Goal: Book appointment/travel/reservation

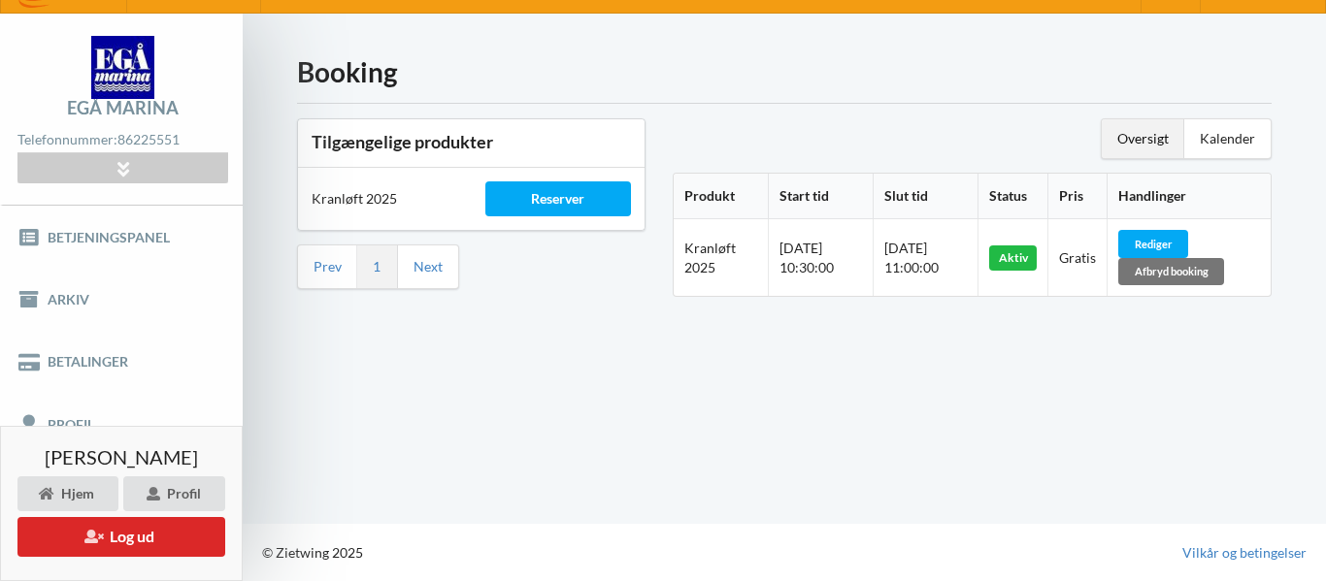
scroll to position [38, 0]
click at [128, 544] on button "Log ud" at bounding box center [121, 537] width 208 height 40
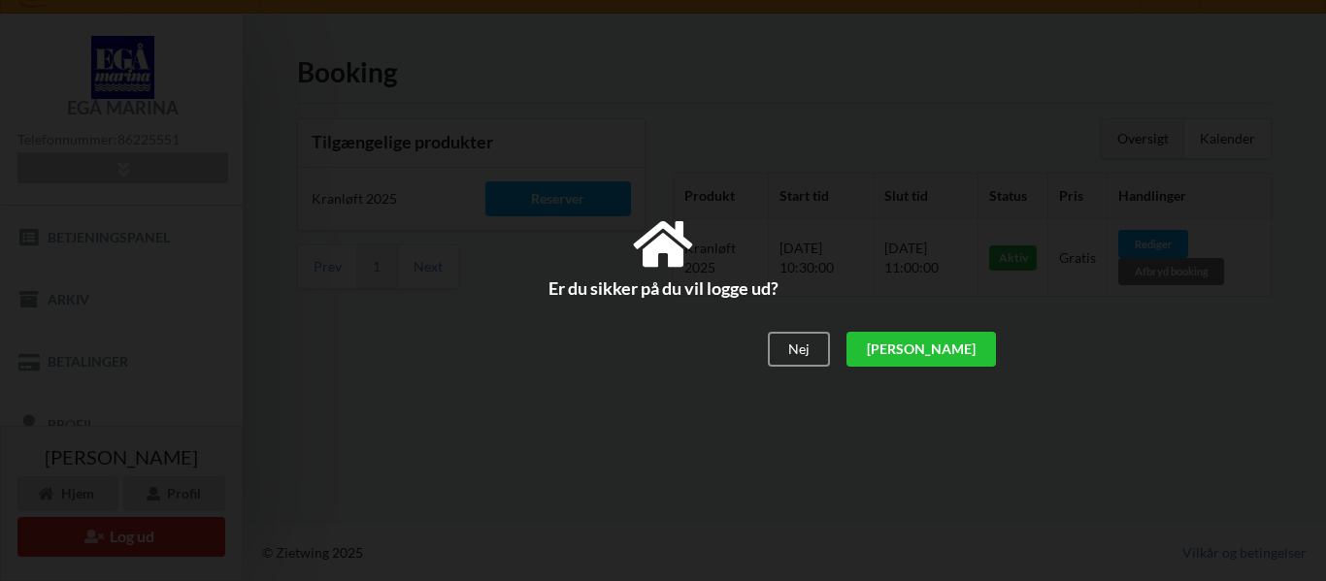
click at [969, 364] on div "[PERSON_NAME]" at bounding box center [920, 349] width 149 height 35
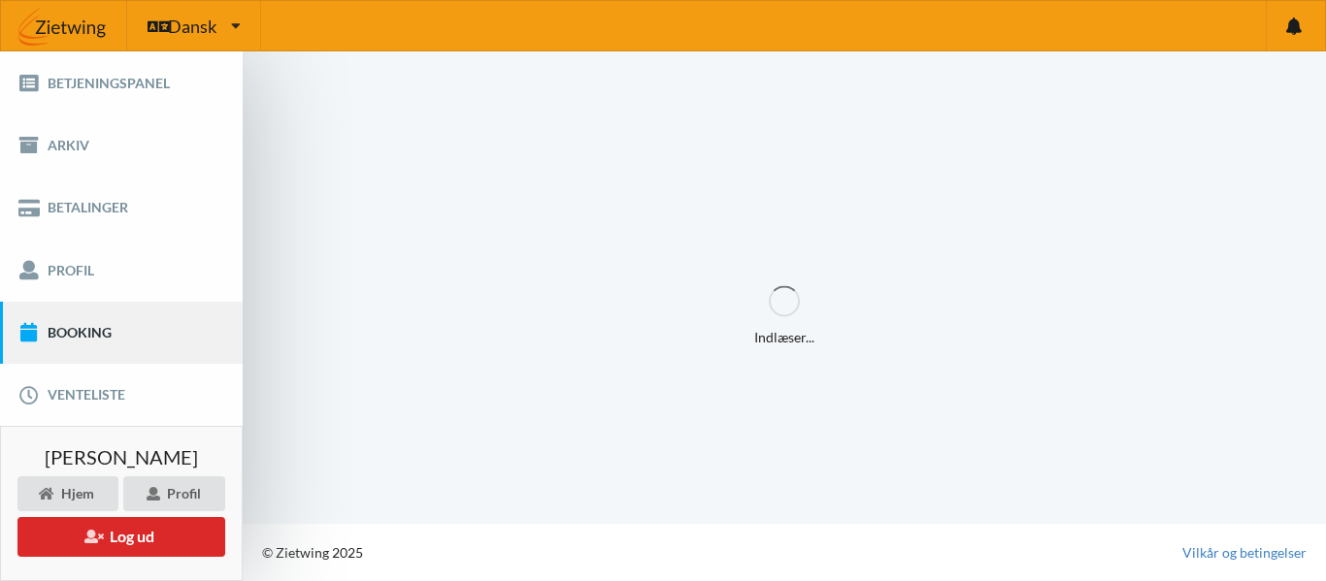
scroll to position [0, 0]
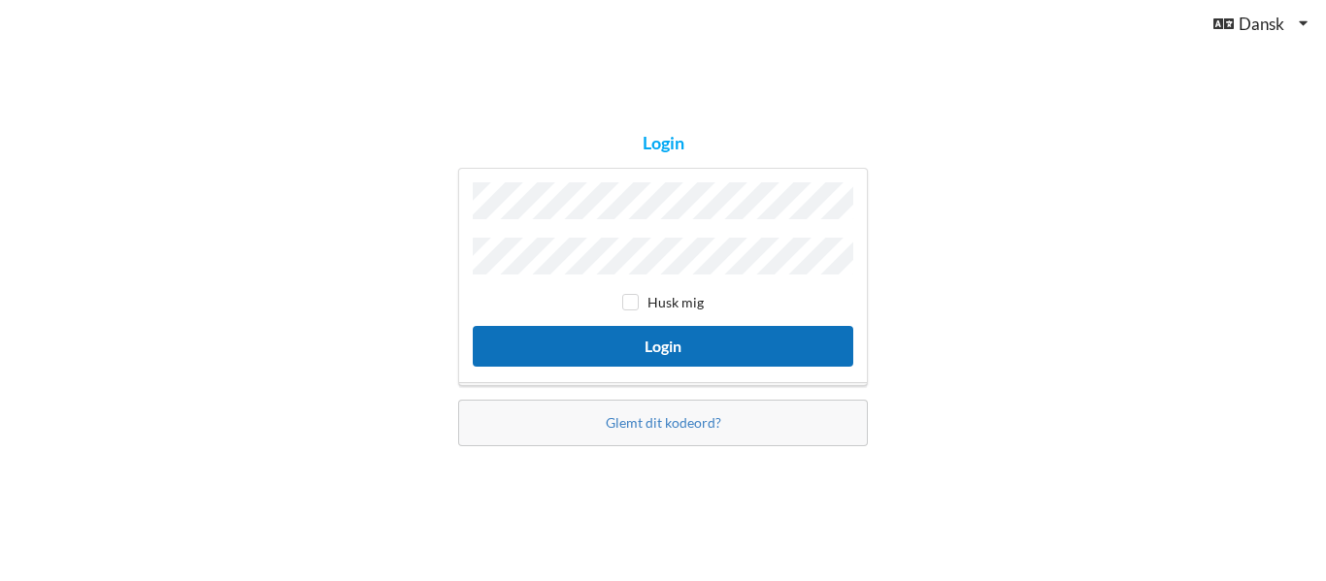
click at [731, 346] on button "Login" at bounding box center [663, 346] width 380 height 40
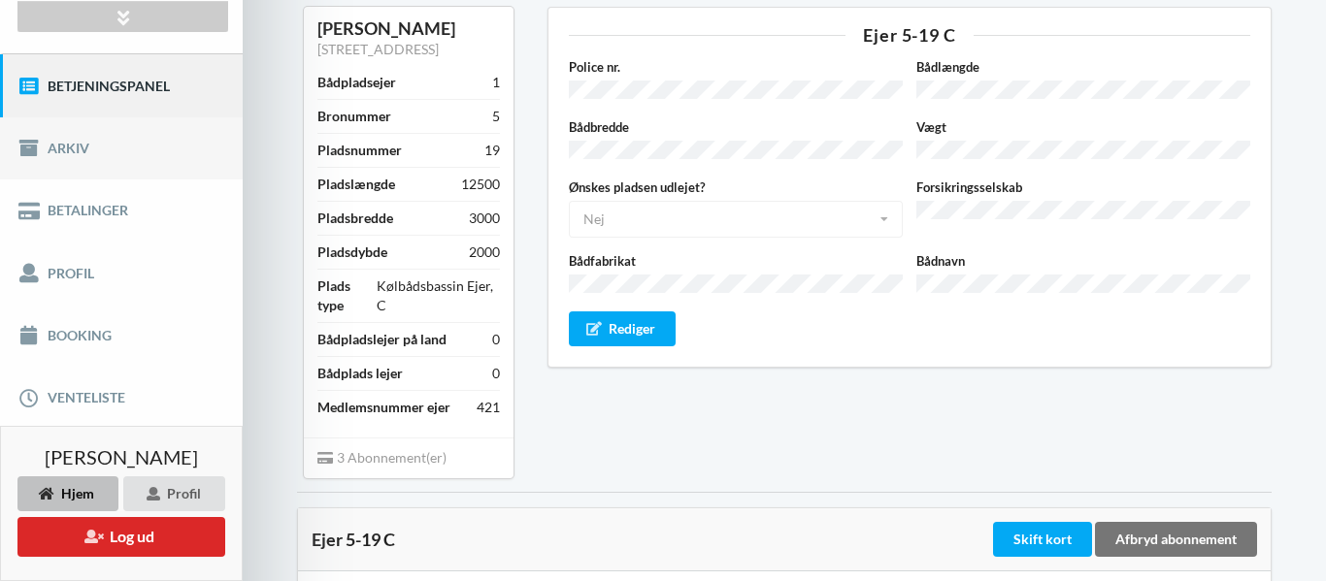
scroll to position [192, 0]
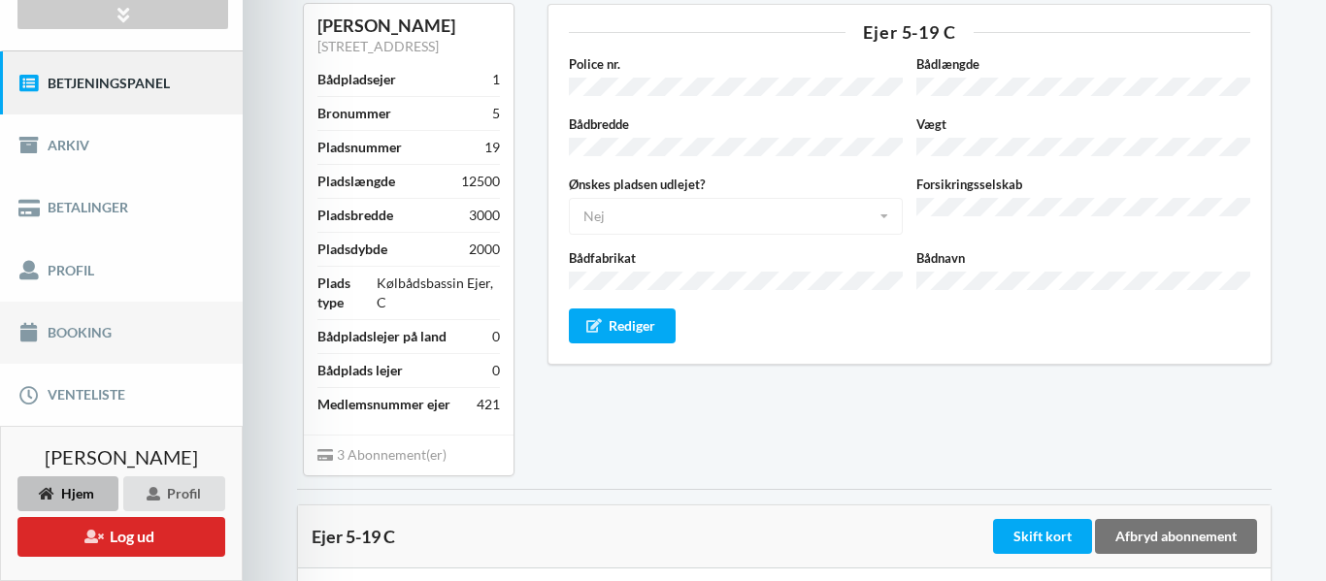
click at [98, 333] on link "Booking" at bounding box center [121, 333] width 243 height 62
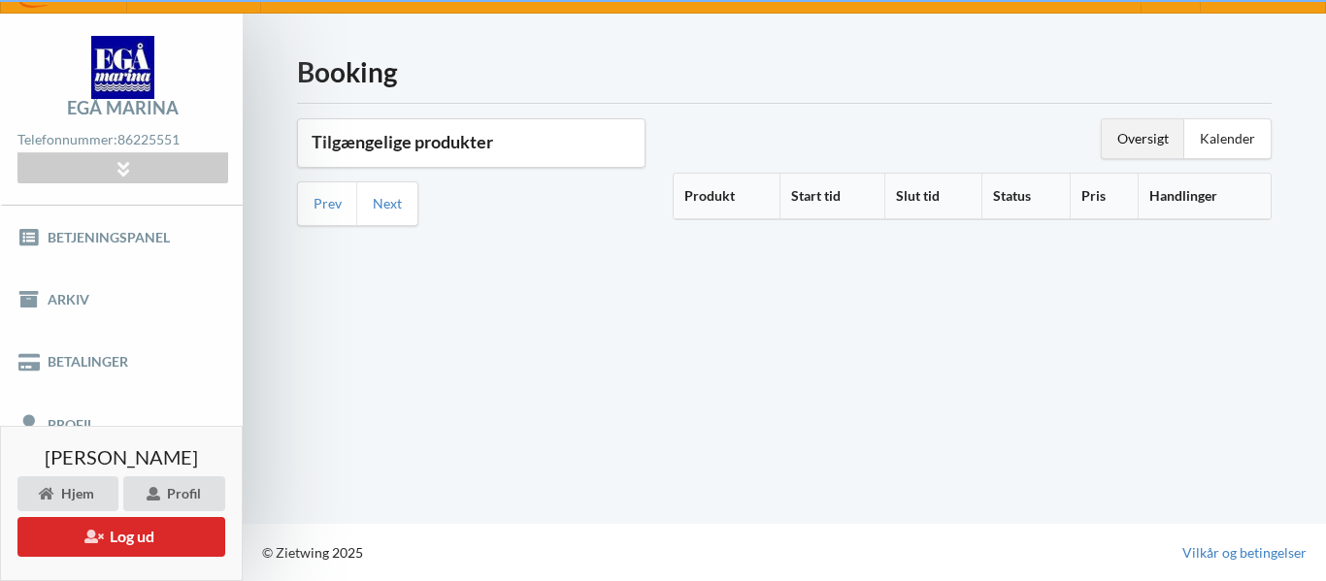
scroll to position [38, 0]
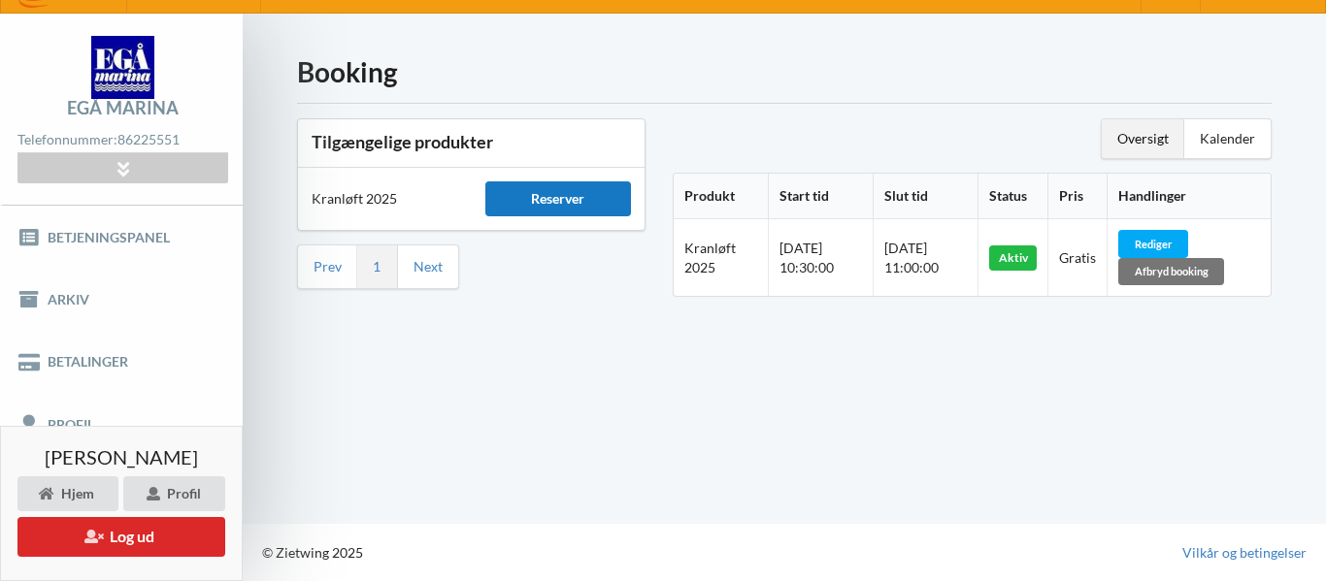
click at [592, 192] on div "Reserver" at bounding box center [558, 198] width 147 height 35
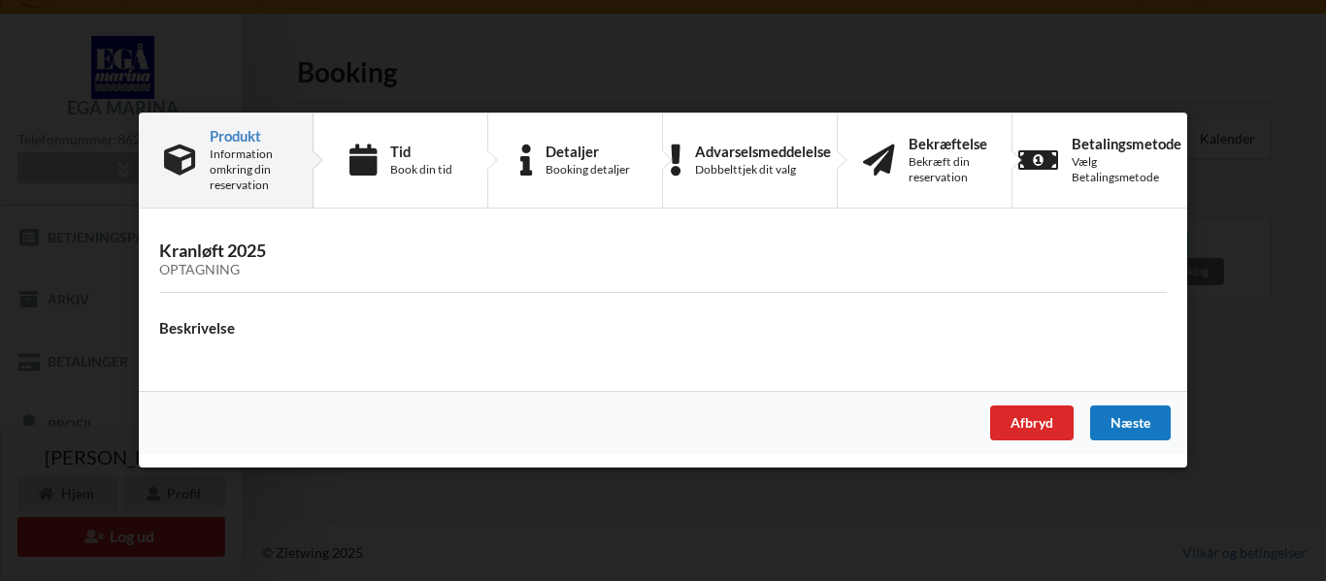
click at [1123, 424] on div "Næste" at bounding box center [1130, 424] width 81 height 35
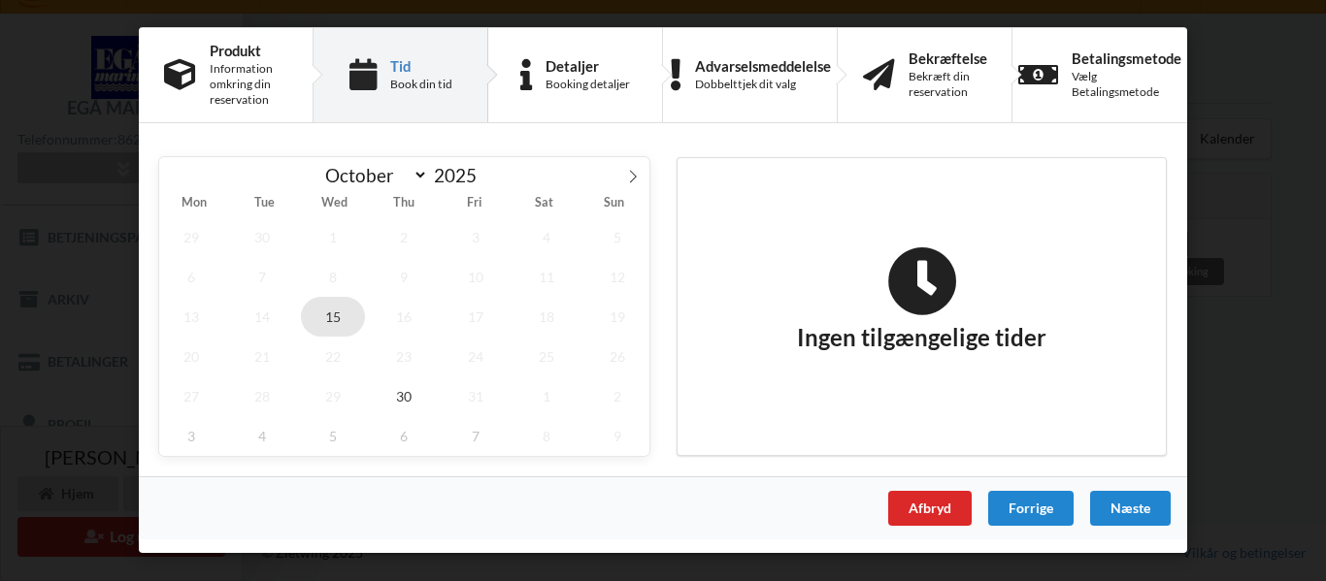
click at [333, 319] on span "15" at bounding box center [333, 317] width 64 height 40
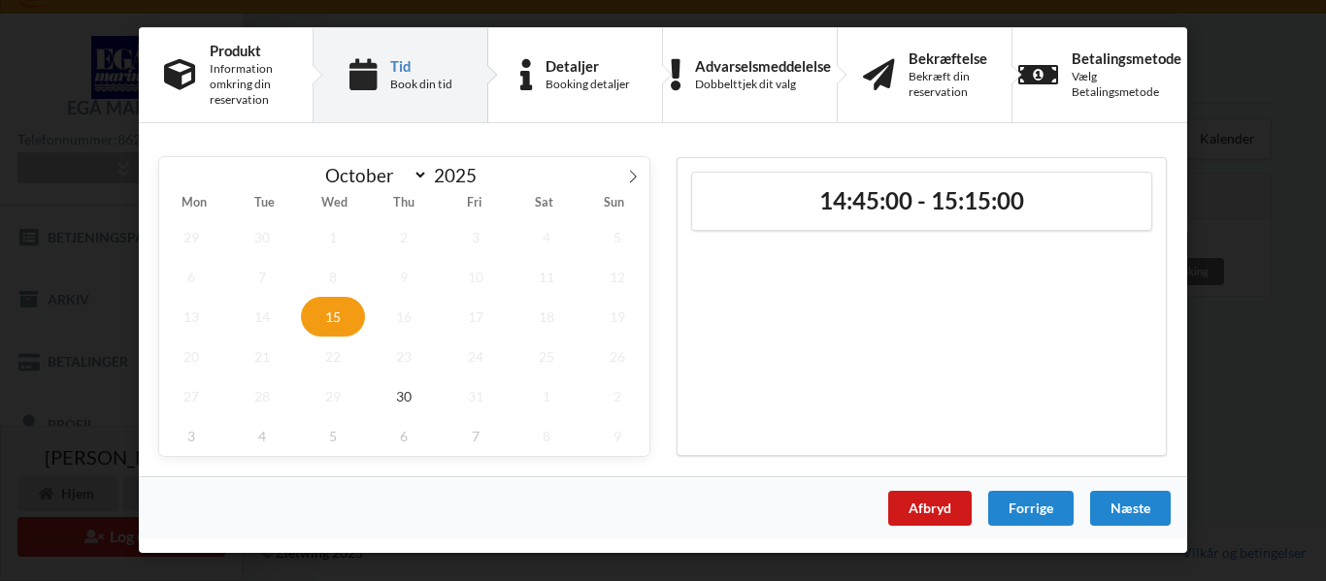
click at [922, 508] on div "Afbryd" at bounding box center [929, 508] width 83 height 35
